Goal: Task Accomplishment & Management: Use online tool/utility

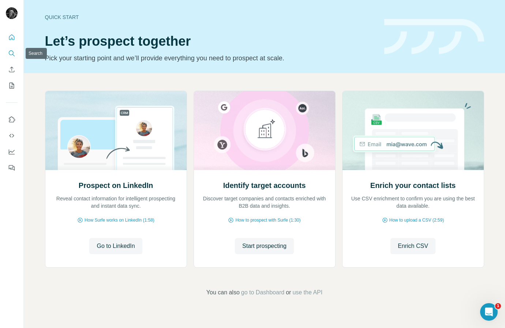
click at [12, 54] on icon "Search" at bounding box center [11, 53] width 7 height 7
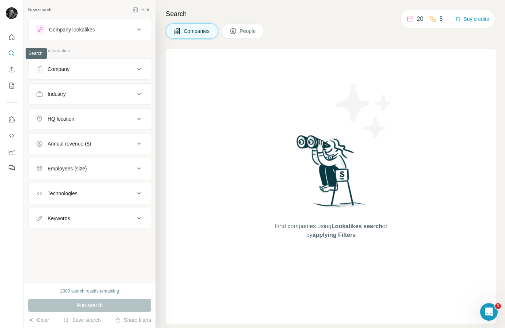
click at [13, 58] on button "Search" at bounding box center [12, 53] width 12 height 13
click at [13, 68] on icon "Enrich CSV" at bounding box center [11, 69] width 7 height 7
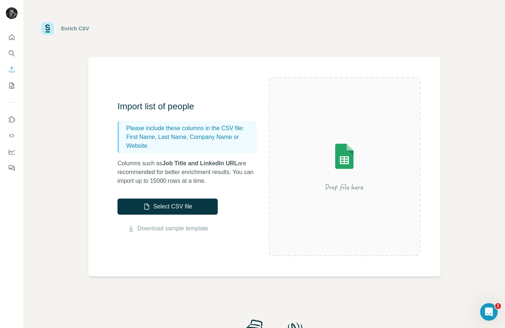
click at [174, 168] on p "Columns such as Job Title and LinkedIn URL are recommended for better enrichmen…" at bounding box center [190, 172] width 146 height 26
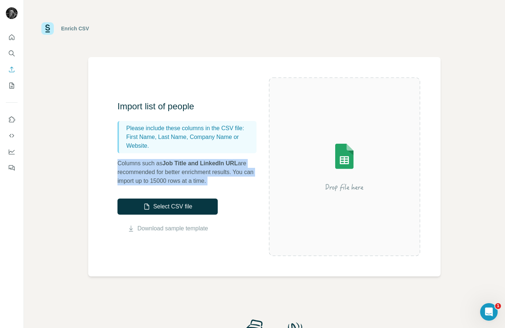
click at [174, 168] on p "Columns such as Job Title and LinkedIn URL are recommended for better enrichmen…" at bounding box center [190, 172] width 146 height 26
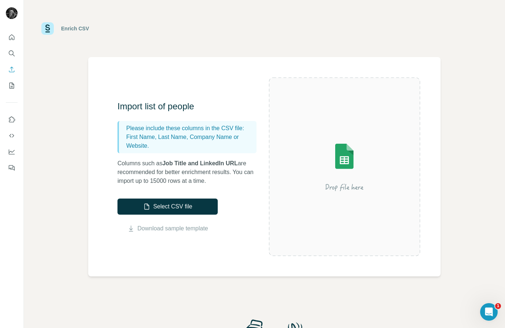
click at [168, 180] on p "Columns such as Job Title and LinkedIn URL are recommended for better enrichmen…" at bounding box center [190, 172] width 146 height 26
click at [182, 184] on p "Columns such as Job Title and LinkedIn URL are recommended for better enrichmen…" at bounding box center [190, 172] width 146 height 26
click at [142, 181] on p "Columns such as Job Title and LinkedIn URL are recommended for better enrichmen…" at bounding box center [190, 172] width 146 height 26
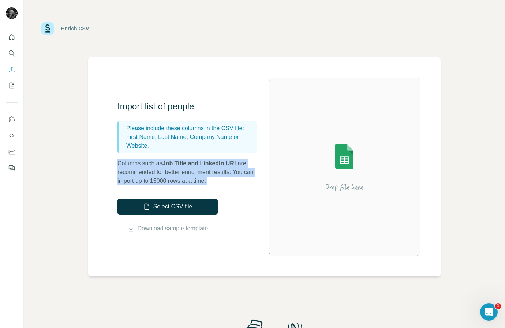
click at [142, 181] on p "Columns such as Job Title and LinkedIn URL are recommended for better enrichmen…" at bounding box center [190, 172] width 146 height 26
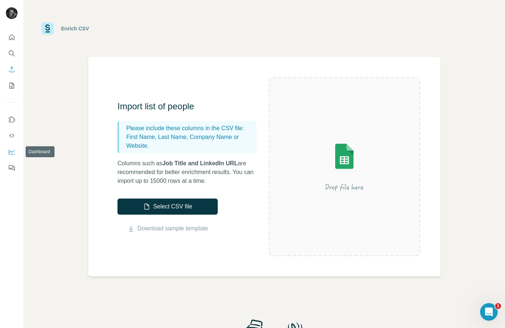
click at [11, 148] on icon "Dashboard" at bounding box center [11, 151] width 7 height 7
click at [14, 87] on icon "My lists" at bounding box center [11, 85] width 7 height 7
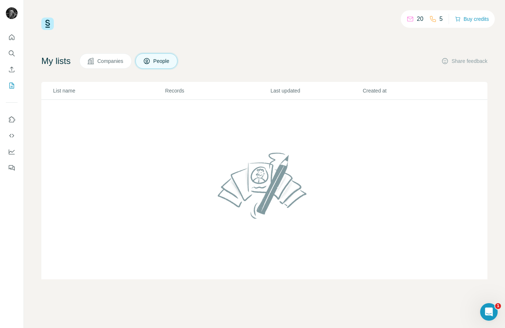
click at [52, 61] on h4 "My lists" at bounding box center [55, 61] width 29 height 12
click at [102, 67] on button "Companies" at bounding box center [105, 60] width 52 height 15
click at [148, 64] on icon at bounding box center [146, 60] width 7 height 7
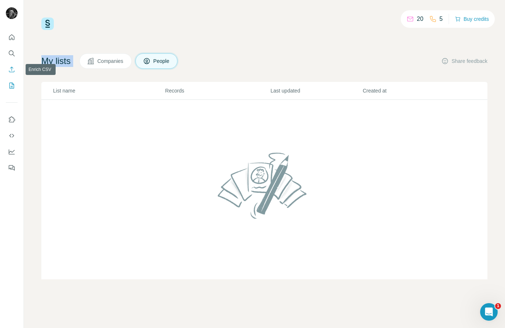
click at [15, 71] on button "Enrich CSV" at bounding box center [12, 69] width 12 height 13
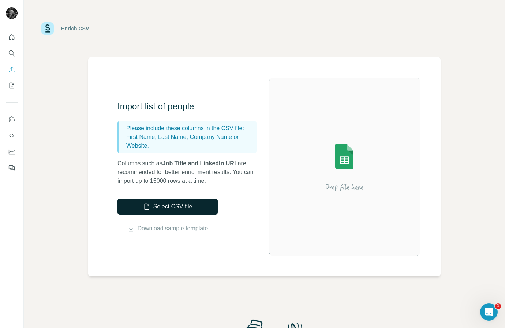
click at [163, 200] on button "Select CSV file" at bounding box center [167, 207] width 100 height 16
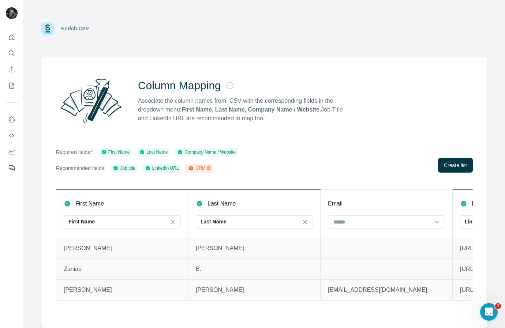
click at [100, 169] on p "Recommended fields:" at bounding box center [80, 168] width 49 height 7
click at [449, 168] on span "Create list" at bounding box center [455, 165] width 23 height 7
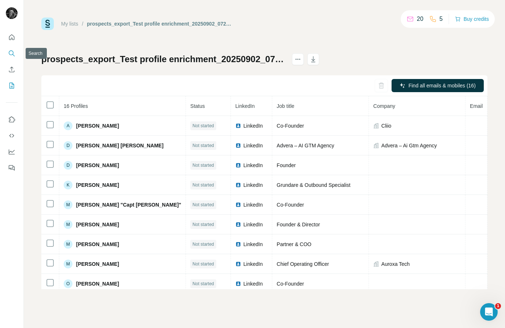
click at [8, 56] on button "Search" at bounding box center [12, 53] width 12 height 13
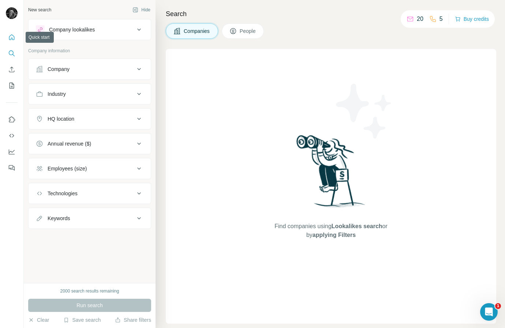
click at [11, 40] on icon "Quick start" at bounding box center [11, 37] width 7 height 7
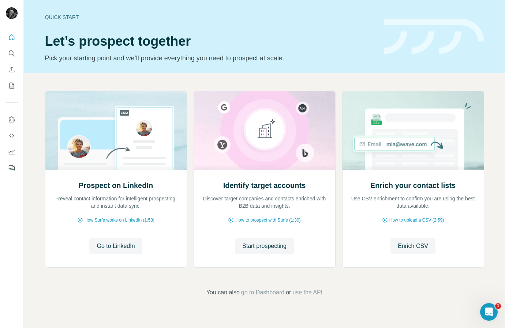
click at [163, 55] on p "Pick your starting point and we’ll provide everything you need to prospect at s…" at bounding box center [210, 58] width 330 height 10
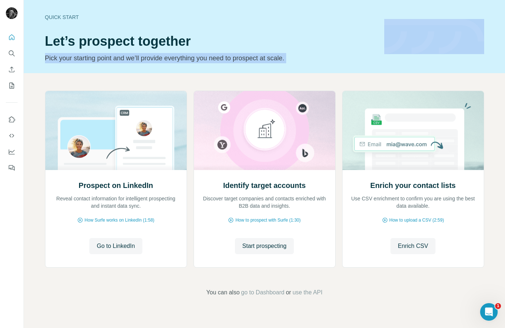
click at [163, 55] on p "Pick your starting point and we’ll provide everything you need to prospect at s…" at bounding box center [210, 58] width 330 height 10
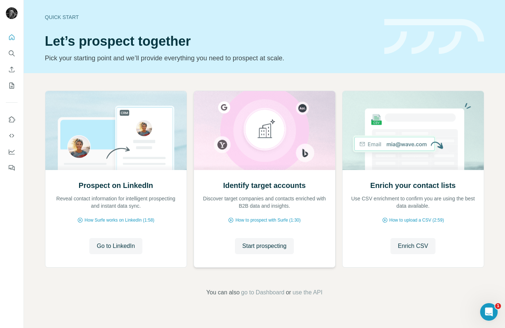
click at [251, 190] on h2 "Identify target accounts" at bounding box center [264, 185] width 83 height 10
click at [263, 201] on p "Discover target companies and contacts enriched with B2B data and insights." at bounding box center [264, 202] width 127 height 15
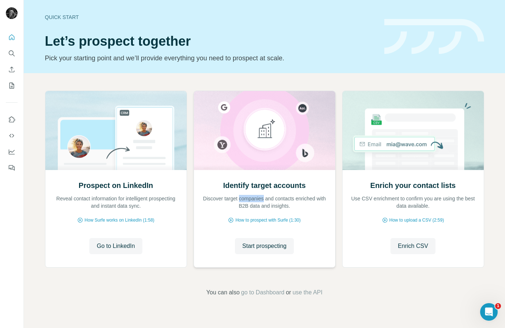
click at [263, 201] on p "Discover target companies and contacts enriched with B2B data and insights." at bounding box center [264, 202] width 127 height 15
click at [208, 60] on p "Pick your starting point and we’ll provide everything you need to prospect at s…" at bounding box center [210, 58] width 330 height 10
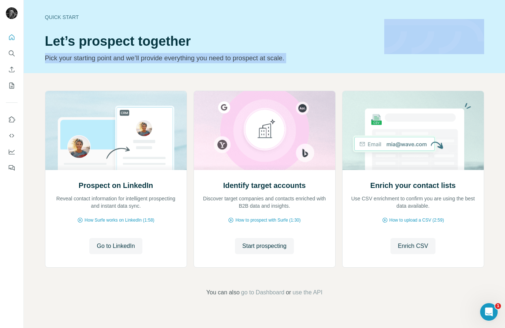
click at [208, 60] on p "Pick your starting point and we’ll provide everything you need to prospect at s…" at bounding box center [210, 58] width 330 height 10
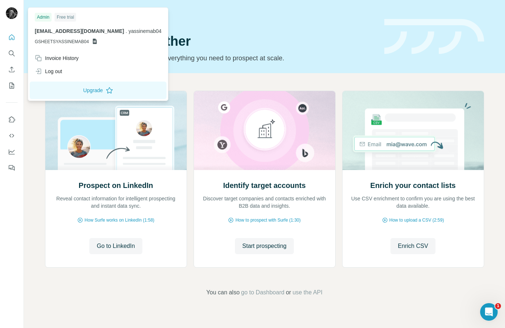
click at [45, 33] on span "[EMAIL_ADDRESS][DOMAIN_NAME]" at bounding box center [79, 31] width 89 height 6
click at [52, 41] on span "GSHEETSYASSINEMAB04" at bounding box center [62, 41] width 54 height 7
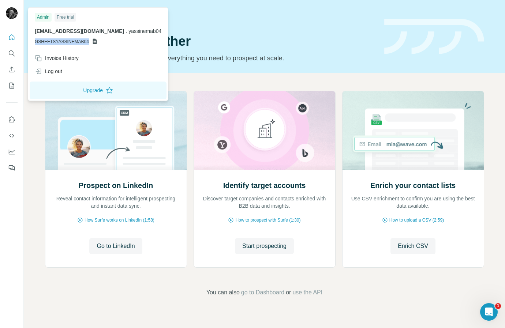
click at [52, 41] on span "GSHEETSYASSINEMAB04" at bounding box center [62, 41] width 54 height 7
click at [41, 27] on div "Admin Free trial yassinemab04@gmail.com . yassinemab04 GSHEETSYASSINEMAB04" at bounding box center [98, 30] width 137 height 42
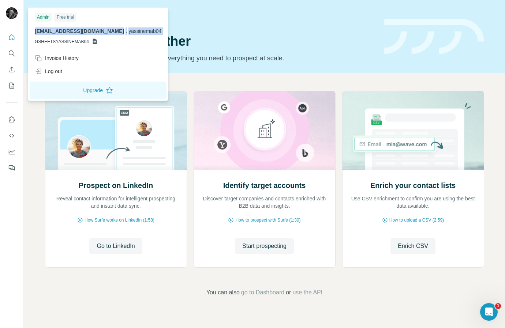
click at [41, 27] on div "Admin Free trial yassinemab04@gmail.com . yassinemab04 GSHEETSYASSINEMAB04" at bounding box center [98, 30] width 137 height 42
click at [67, 43] on span "GSHEETSYASSINEMAB04" at bounding box center [62, 41] width 54 height 7
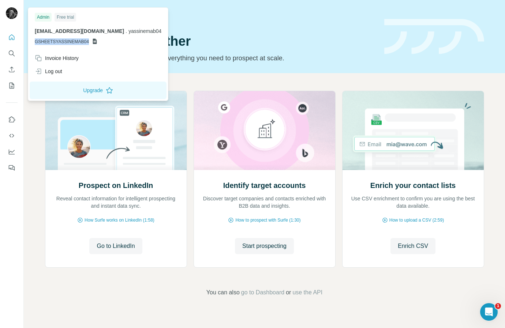
click at [92, 43] on icon at bounding box center [95, 41] width 6 height 6
click at [93, 41] on icon at bounding box center [95, 41] width 4 height 5
click at [80, 26] on div "Admin Free trial yassinemab04@gmail.com . yassinemab04 GSHEETSYASSINEMAB04" at bounding box center [98, 30] width 137 height 42
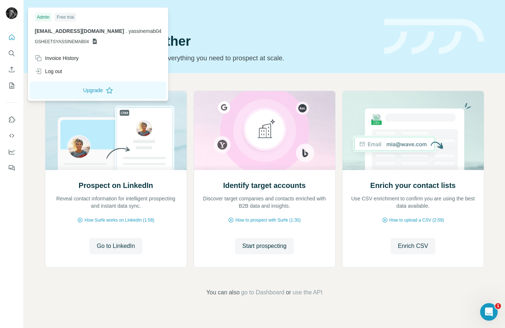
click at [77, 43] on span "GSHEETSYASSINEMAB04" at bounding box center [62, 41] width 54 height 7
click at [83, 90] on button "Upgrade" at bounding box center [98, 91] width 137 height 18
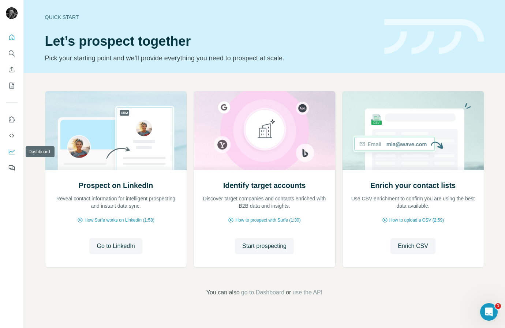
click at [13, 154] on icon "Dashboard" at bounding box center [12, 152] width 6 height 5
click at [158, 39] on h1 "Let’s prospect together" at bounding box center [210, 41] width 330 height 15
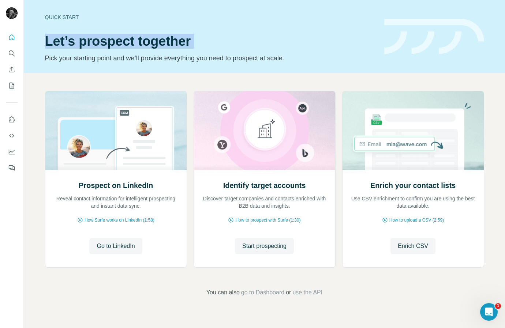
click at [158, 39] on h1 "Let’s prospect together" at bounding box center [210, 41] width 330 height 15
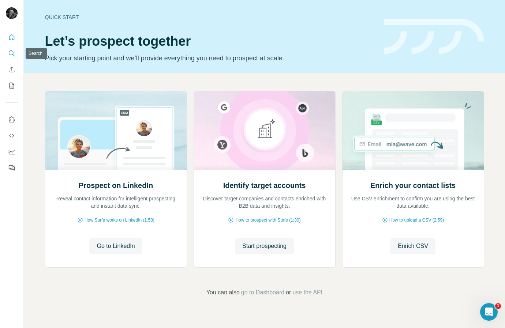
click at [10, 50] on icon "Search" at bounding box center [11, 53] width 7 height 7
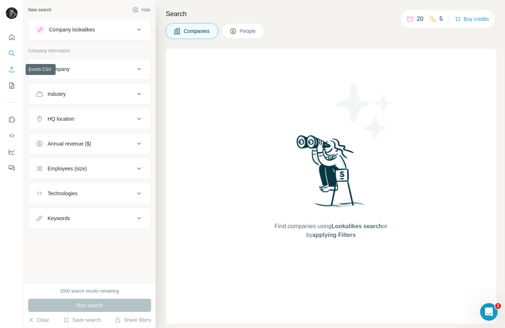
click at [14, 71] on icon "Enrich CSV" at bounding box center [11, 69] width 7 height 7
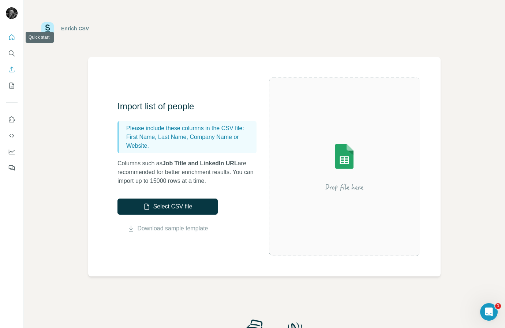
click at [10, 35] on icon "Quick start" at bounding box center [11, 37] width 7 height 7
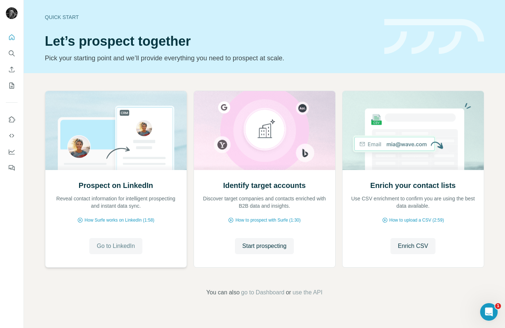
click at [113, 249] on span "Go to LinkedIn" at bounding box center [116, 246] width 38 height 9
click at [92, 43] on h1 "Let’s prospect together" at bounding box center [210, 41] width 330 height 15
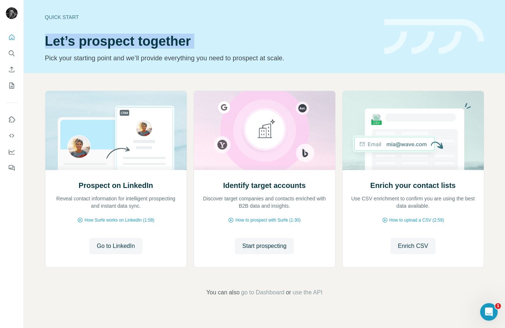
click at [92, 43] on h1 "Let’s prospect together" at bounding box center [210, 41] width 330 height 15
click at [72, 42] on h1 "Let’s prospect together" at bounding box center [210, 41] width 330 height 15
click at [103, 44] on h1 "Let’s prospect together" at bounding box center [210, 41] width 330 height 15
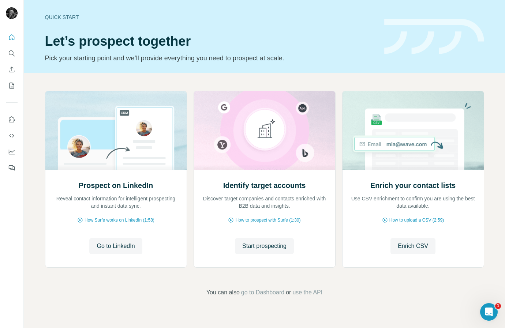
click at [166, 39] on h1 "Let’s prospect together" at bounding box center [210, 41] width 330 height 15
click at [174, 56] on p "Pick your starting point and we’ll provide everything you need to prospect at s…" at bounding box center [210, 58] width 330 height 10
click at [213, 61] on p "Pick your starting point and we’ll provide everything you need to prospect at s…" at bounding box center [210, 58] width 330 height 10
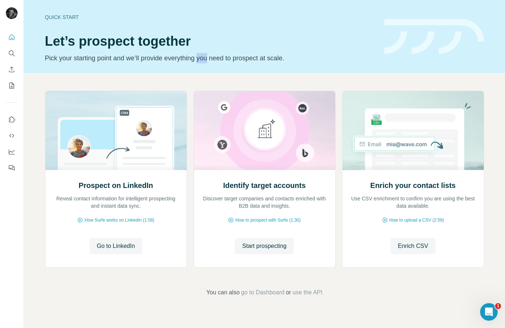
click at [213, 61] on p "Pick your starting point and we’ll provide everything you need to prospect at s…" at bounding box center [210, 58] width 330 height 10
click at [266, 57] on p "Pick your starting point and we’ll provide everything you need to prospect at s…" at bounding box center [210, 58] width 330 height 10
click at [300, 63] on div "Quick start Let’s prospect together Pick your starting point and we’ll provide …" at bounding box center [264, 36] width 481 height 73
click at [411, 250] on span "Enrich CSV" at bounding box center [413, 246] width 30 height 9
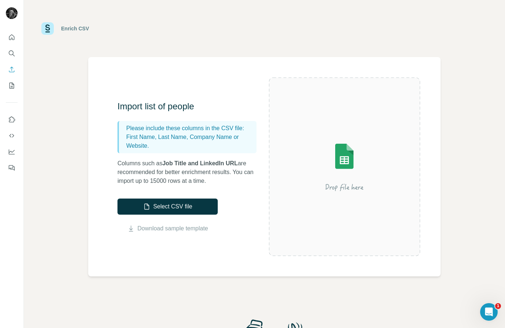
click at [193, 177] on p "Columns such as Job Title and LinkedIn URL are recommended for better enrichmen…" at bounding box center [190, 172] width 146 height 26
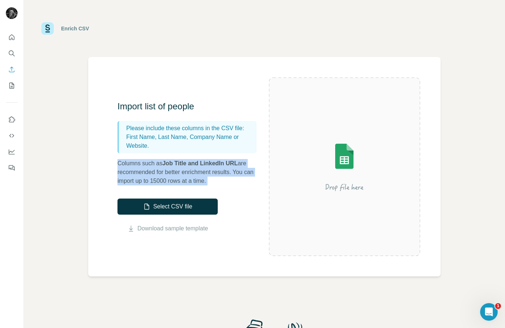
click at [193, 177] on p "Columns such as Job Title and LinkedIn URL are recommended for better enrichmen…" at bounding box center [190, 172] width 146 height 26
click at [211, 177] on p "Columns such as Job Title and LinkedIn URL are recommended for better enrichmen…" at bounding box center [190, 172] width 146 height 26
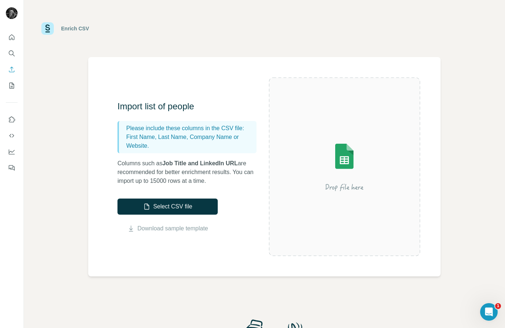
scroll to position [155, 0]
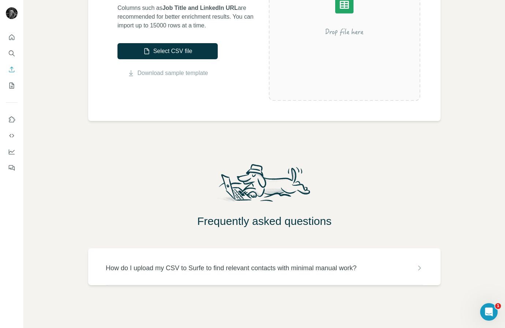
click at [246, 268] on p "How do I upload my CSV to Surfe to find relevant contacts with minimal manual w…" at bounding box center [231, 268] width 250 height 10
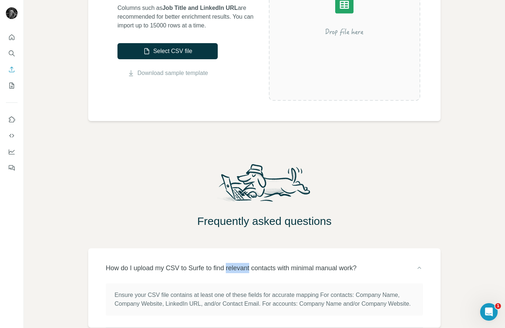
click at [246, 268] on p "How do I upload my CSV to Surfe to find relevant contacts with minimal manual w…" at bounding box center [231, 268] width 250 height 10
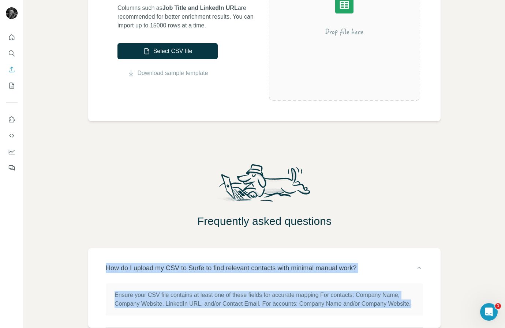
click at [246, 268] on p "How do I upload my CSV to Surfe to find relevant contacts with minimal manual w…" at bounding box center [231, 268] width 250 height 10
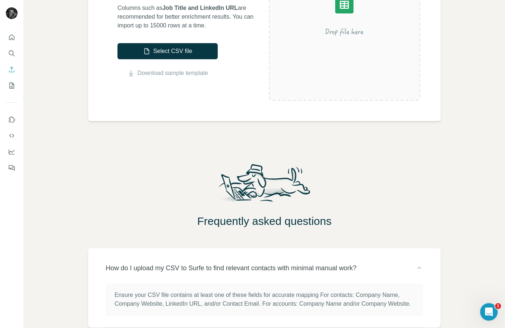
click at [236, 226] on h2 "Frequently asked questions" at bounding box center [264, 221] width 481 height 13
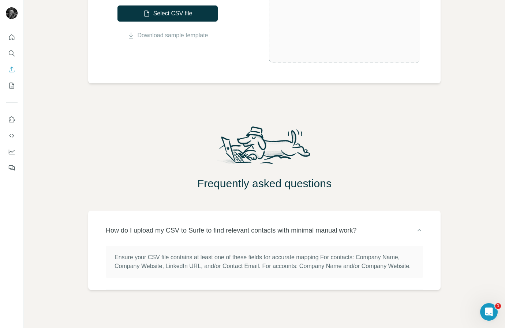
scroll to position [207, 0]
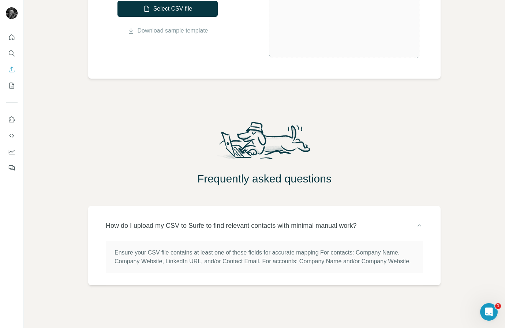
click at [158, 221] on p "How do I upload my CSV to Surfe to find relevant contacts with minimal manual w…" at bounding box center [231, 226] width 250 height 10
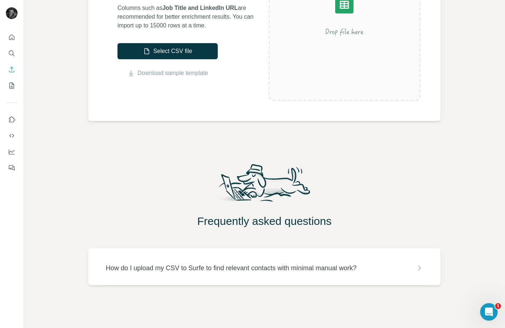
scroll to position [0, 0]
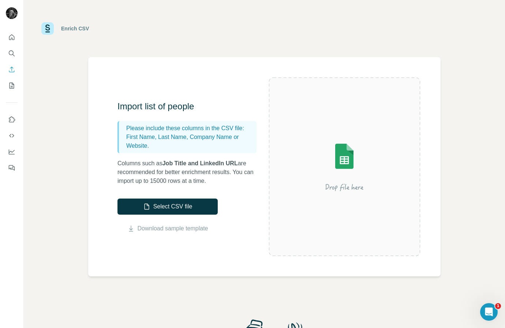
click at [157, 131] on p "Please include these columns in the CSV file:" at bounding box center [189, 128] width 127 height 9
click at [170, 166] on span "Job Title and LinkedIn URL" at bounding box center [199, 163] width 75 height 6
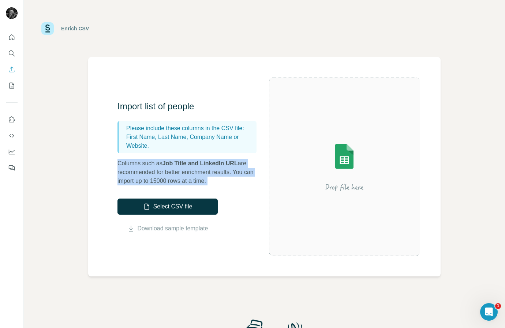
click at [170, 166] on span "Job Title and LinkedIn URL" at bounding box center [199, 163] width 75 height 6
click at [285, 173] on img at bounding box center [344, 167] width 132 height 88
click at [329, 179] on img at bounding box center [344, 167] width 132 height 88
click at [219, 156] on div "Import list of people Please include these columns in the CSV file: First Name,…" at bounding box center [190, 143] width 146 height 85
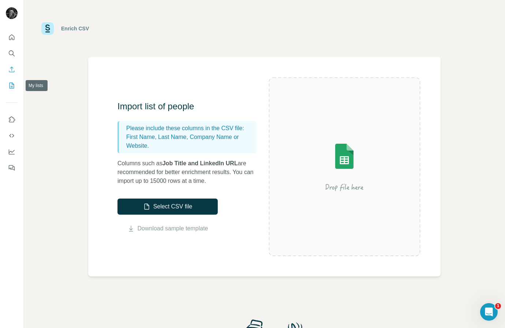
click at [9, 91] on button "My lists" at bounding box center [12, 85] width 12 height 13
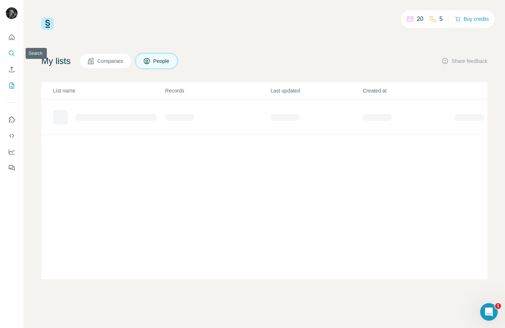
click at [14, 50] on icon "Search" at bounding box center [11, 53] width 7 height 7
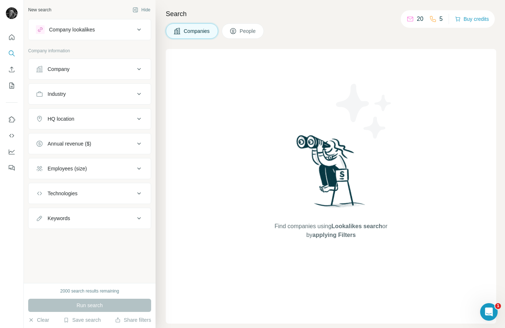
click at [249, 36] on button "People" at bounding box center [243, 30] width 42 height 15
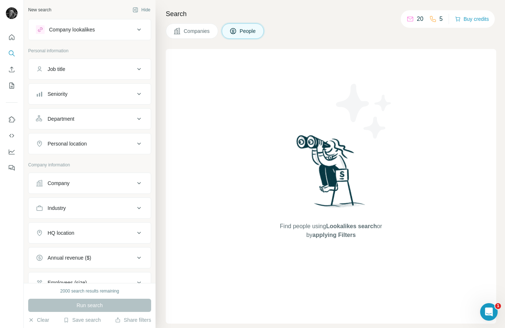
click at [200, 30] on span "Companies" at bounding box center [197, 30] width 27 height 7
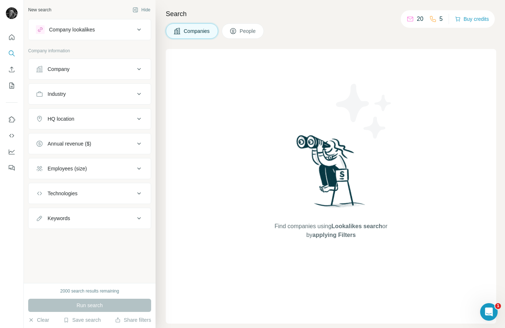
click at [106, 28] on div "Company lookalikes" at bounding box center [85, 29] width 99 height 9
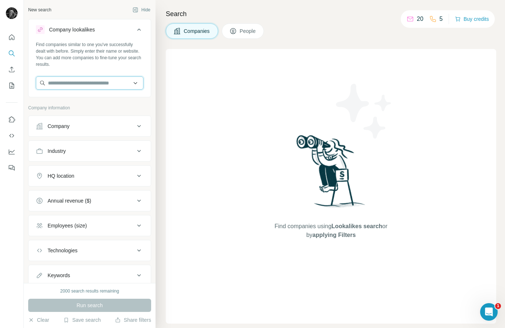
click at [80, 80] on input "text" at bounding box center [90, 82] width 108 height 13
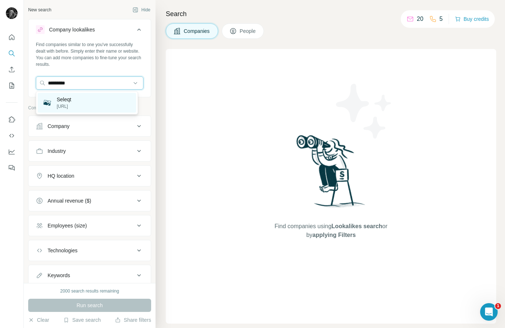
type input "*********"
click at [81, 98] on div "Seleqt seleqt.ai" at bounding box center [87, 103] width 98 height 20
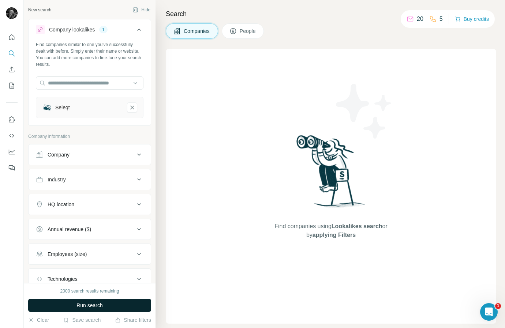
click at [75, 303] on button "Run search" at bounding box center [89, 305] width 123 height 13
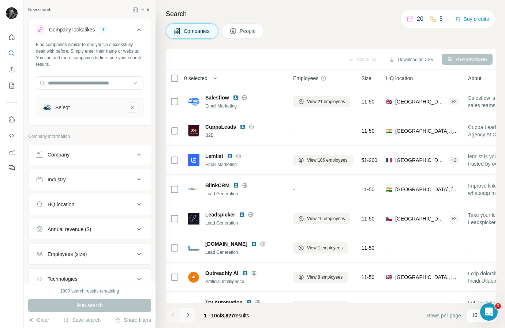
click at [184, 316] on icon "Navigate to next page" at bounding box center [187, 314] width 7 height 7
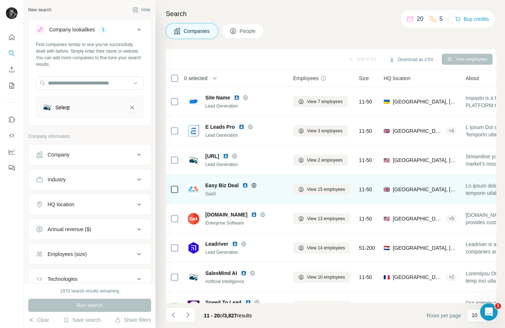
scroll to position [80, 0]
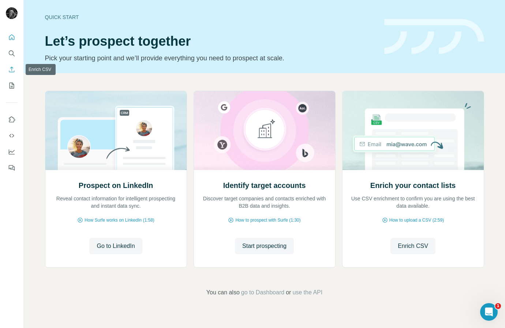
click at [16, 69] on button "Enrich CSV" at bounding box center [12, 69] width 12 height 13
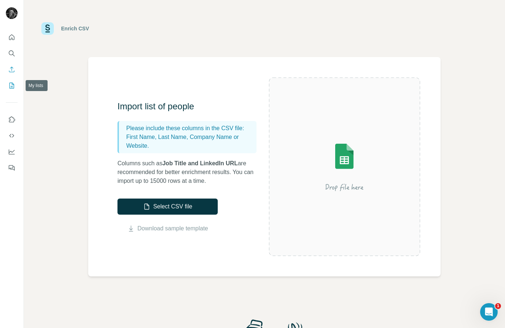
click at [10, 86] on icon "My lists" at bounding box center [11, 85] width 7 height 7
